Goal: Check status: Check status

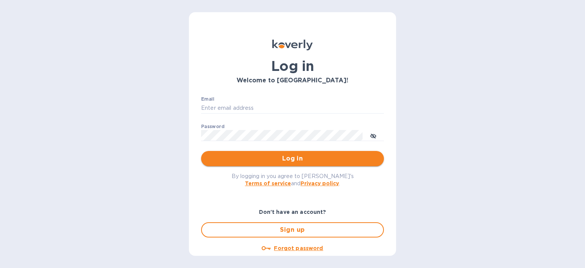
type input "[EMAIL_ADDRESS][DOMAIN_NAME]"
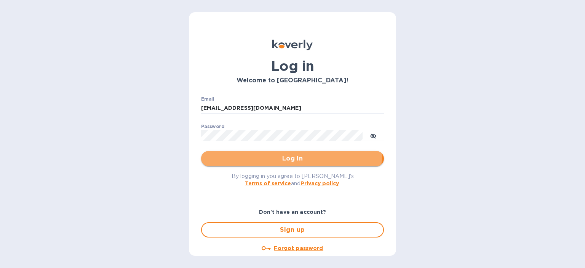
click at [286, 154] on span "Log in" at bounding box center [292, 158] width 171 height 9
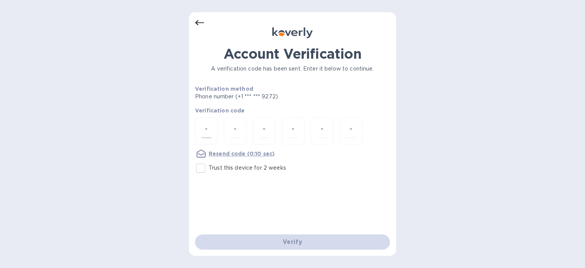
click at [202, 125] on input "number" at bounding box center [206, 131] width 10 height 14
click at [202, 169] on input "Trust this device for 2 weeks" at bounding box center [201, 168] width 16 height 16
checkbox input "true"
click at [215, 126] on div at bounding box center [206, 130] width 23 height 27
type input "4"
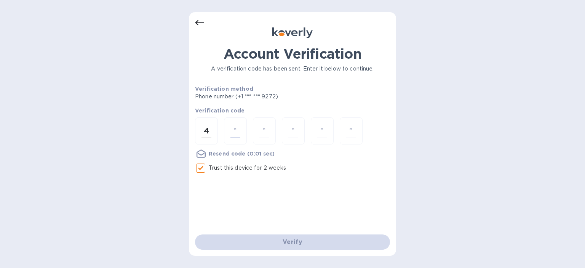
type input "3"
type input "4"
type input "9"
type input "7"
type input "2"
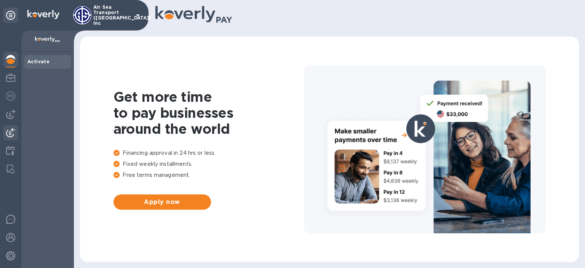
click at [9, 129] on img at bounding box center [10, 132] width 9 height 9
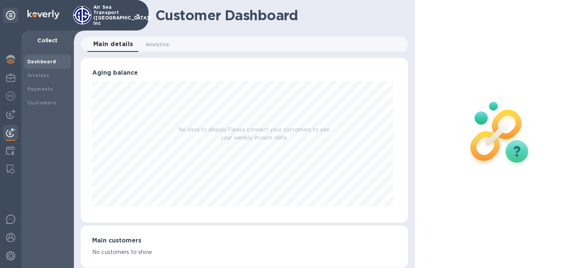
scroll to position [164, 324]
click at [43, 89] on b "Payments" at bounding box center [40, 89] width 26 height 6
